Goal: Task Accomplishment & Management: Complete application form

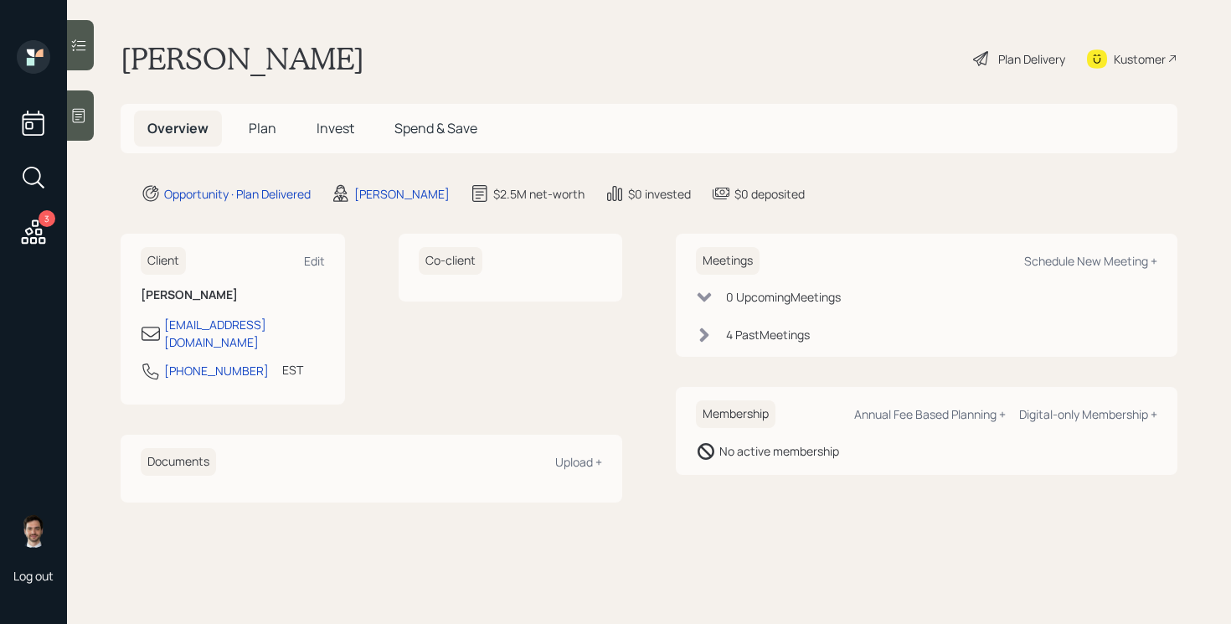
click at [264, 123] on span "Plan" at bounding box center [263, 128] width 28 height 18
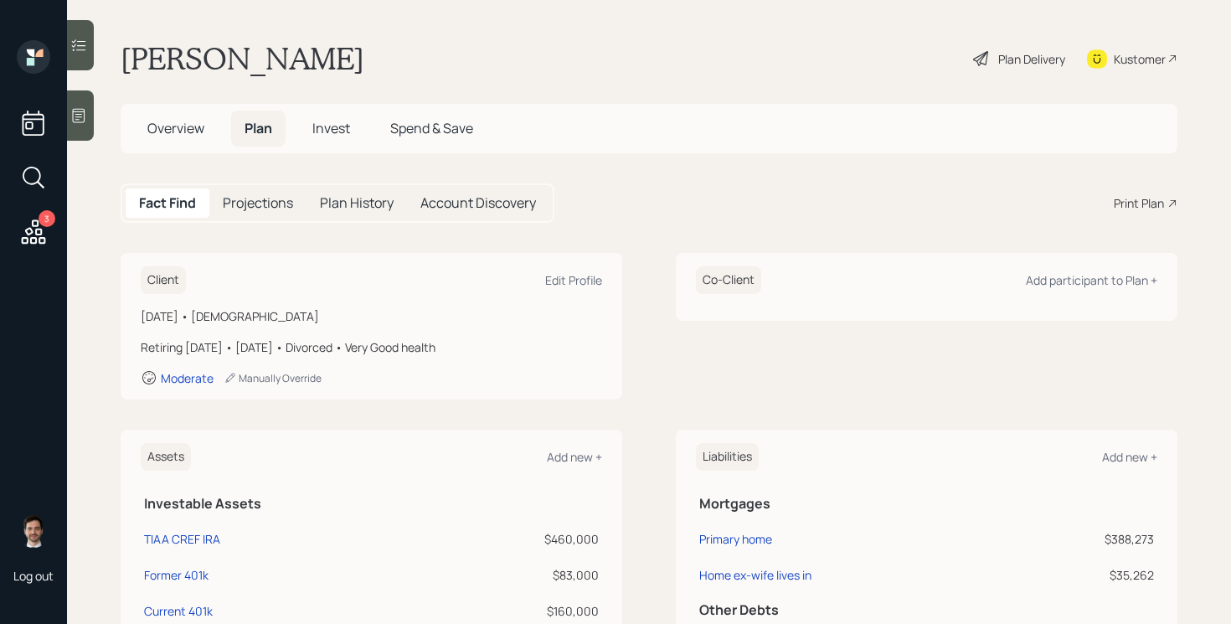
click at [1022, 60] on div "Plan Delivery" at bounding box center [1031, 59] width 67 height 18
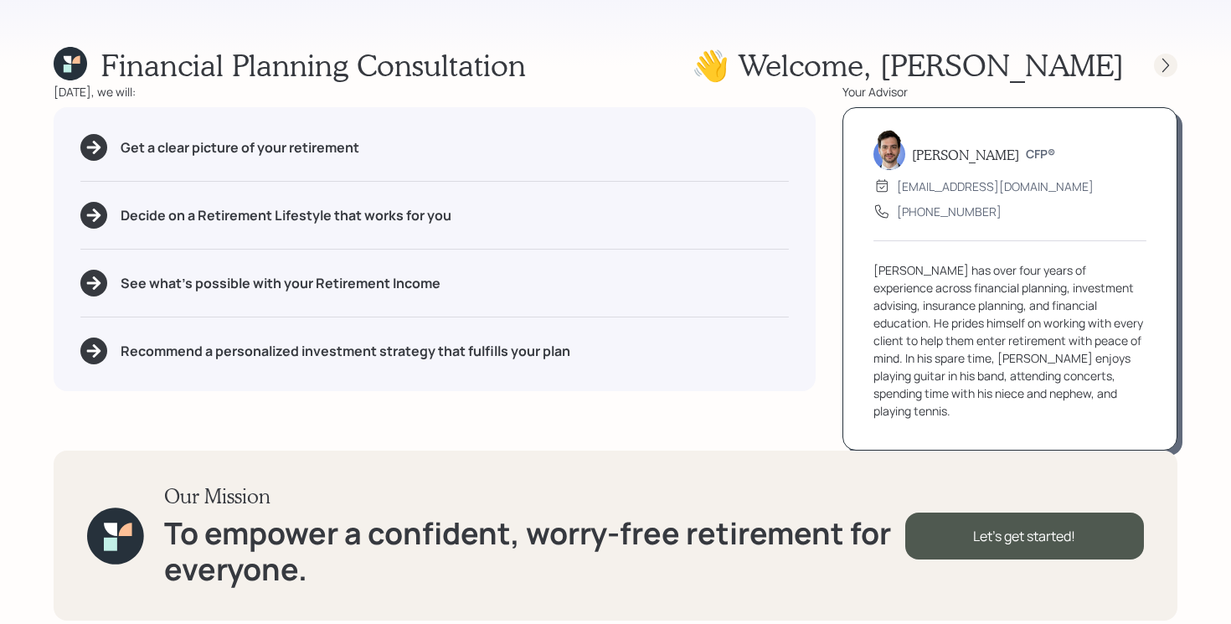
click at [1158, 68] on icon at bounding box center [1165, 65] width 17 height 17
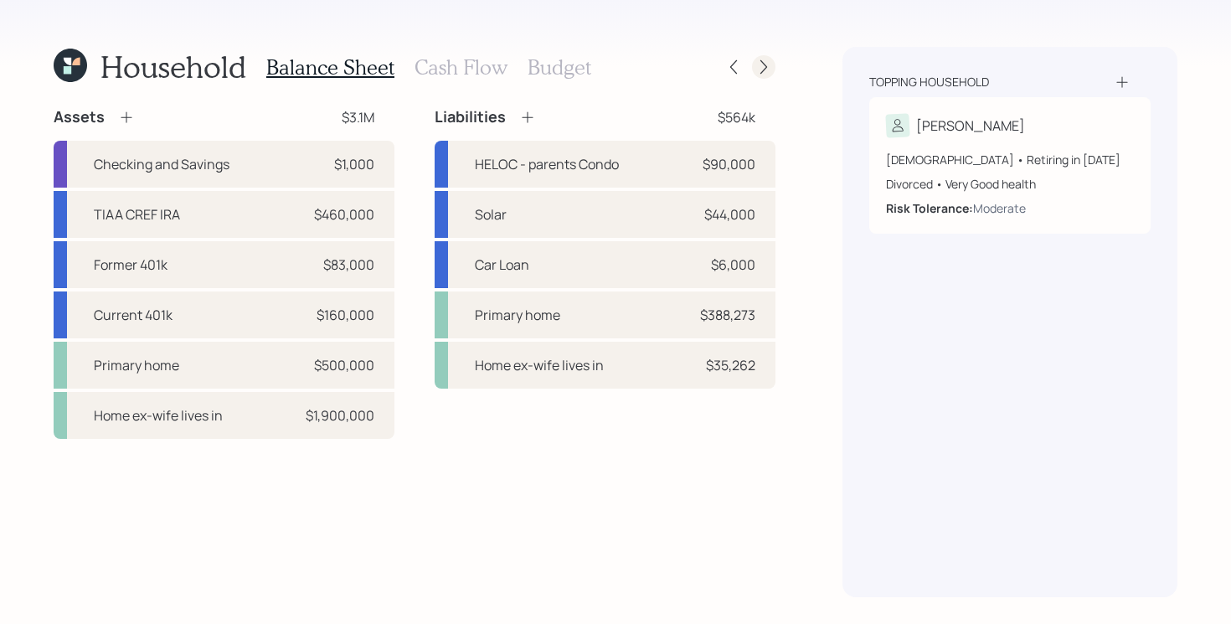
click at [764, 68] on icon at bounding box center [763, 67] width 17 height 17
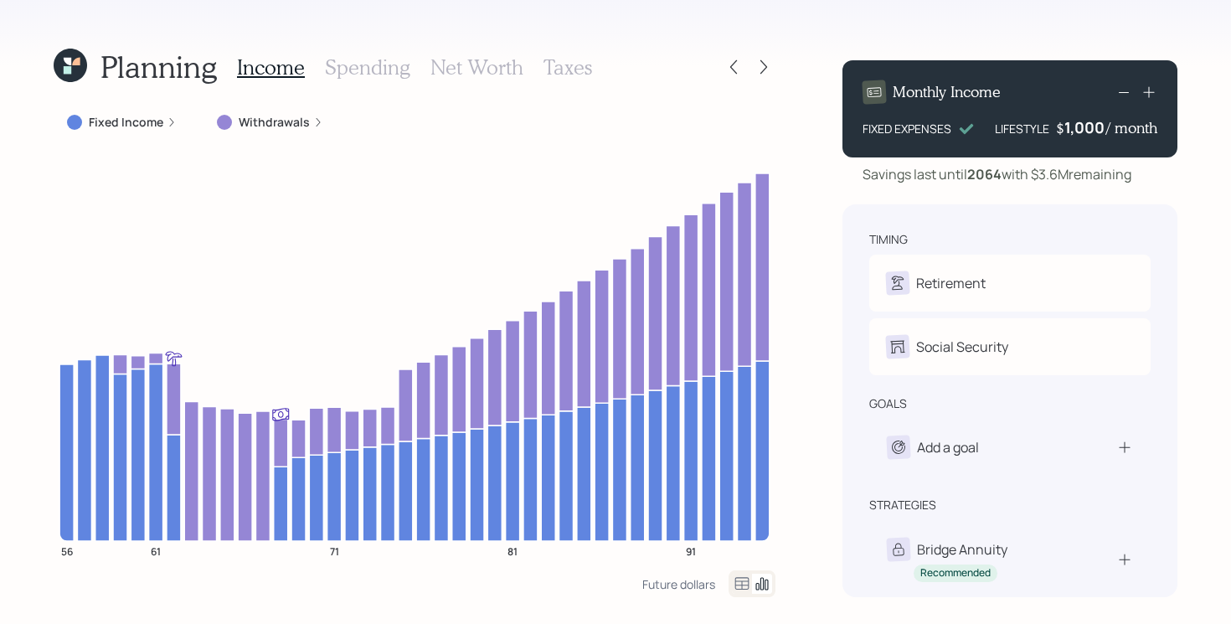
click at [148, 122] on label "Fixed Income" at bounding box center [126, 122] width 75 height 17
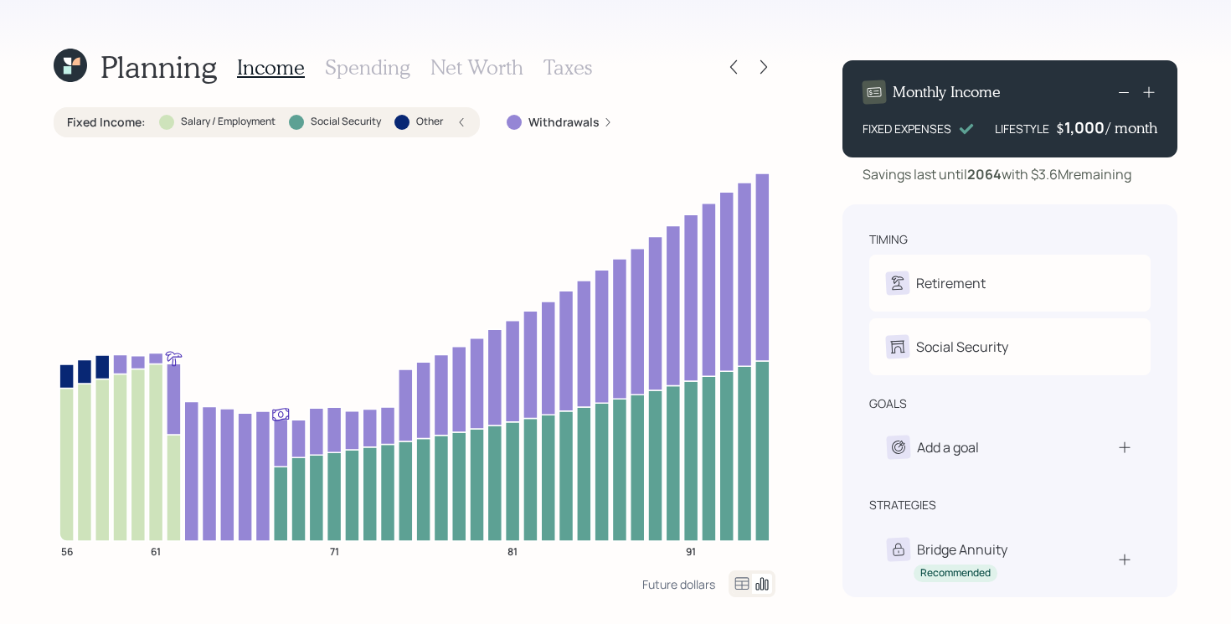
click at [148, 122] on div "Fixed Income : Salary / Employment Social Security Other" at bounding box center [266, 122] width 399 height 17
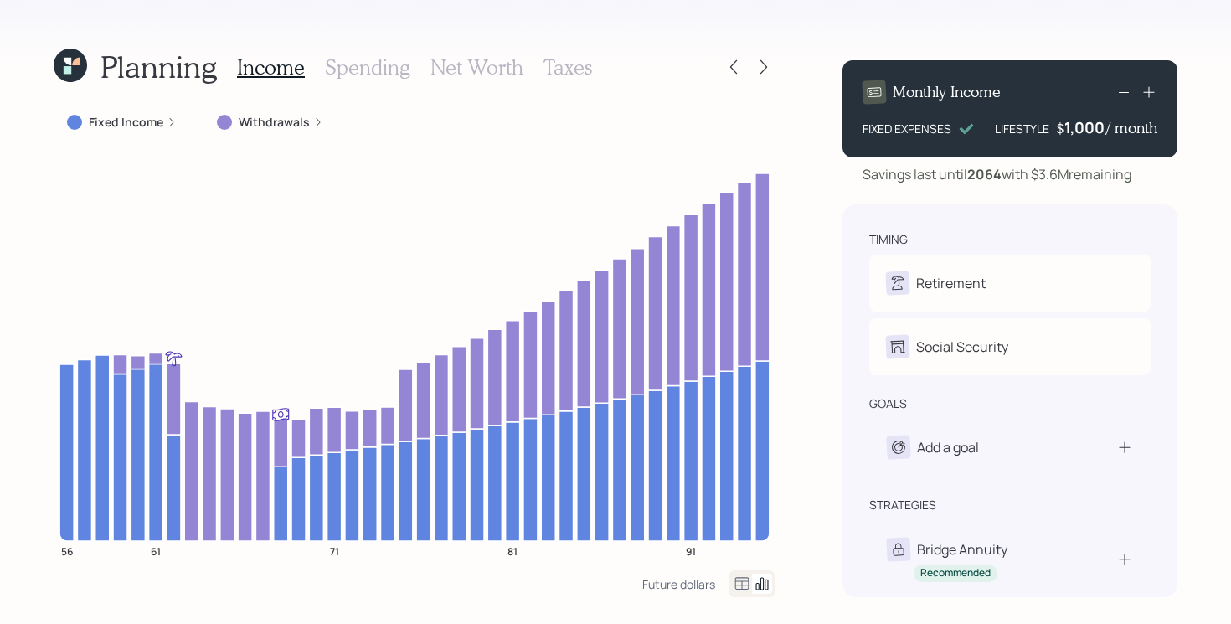
click at [136, 126] on label "Fixed Income" at bounding box center [126, 122] width 75 height 17
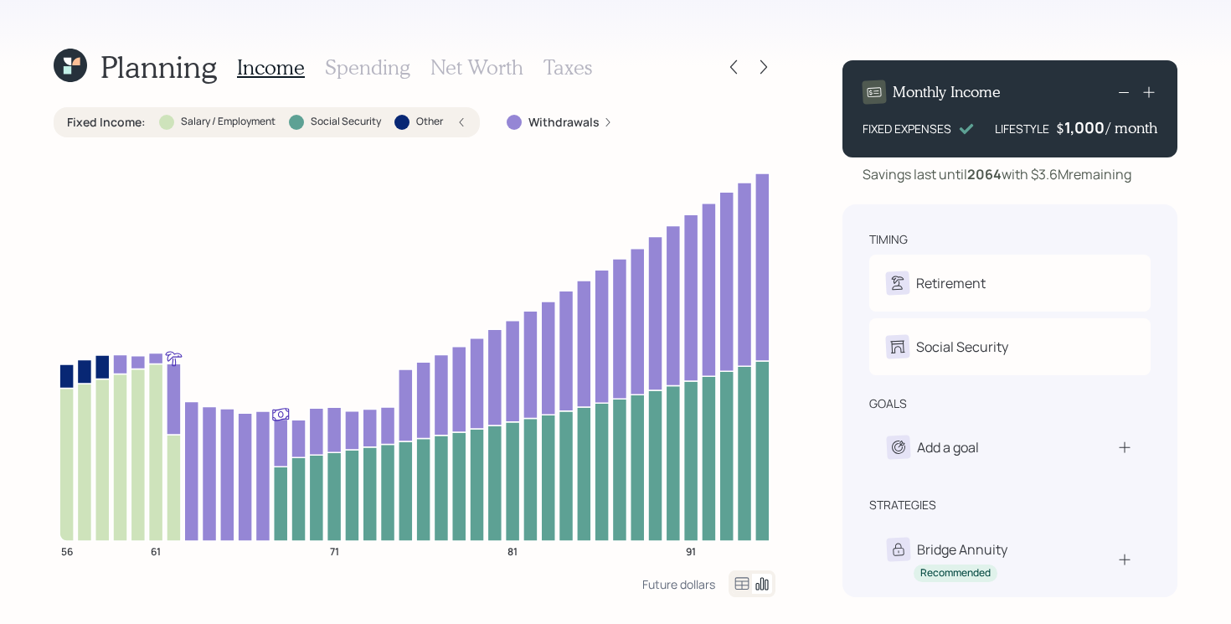
click at [136, 126] on label "Fixed Income :" at bounding box center [106, 122] width 79 height 17
